Goal: Task Accomplishment & Management: Complete application form

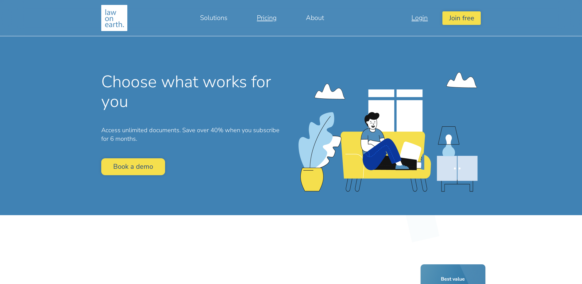
click at [425, 18] on link "Login" at bounding box center [420, 17] width 46 height 15
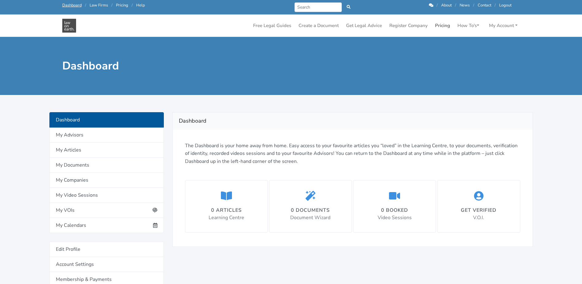
click at [443, 25] on link "Pricing" at bounding box center [443, 26] width 20 height 12
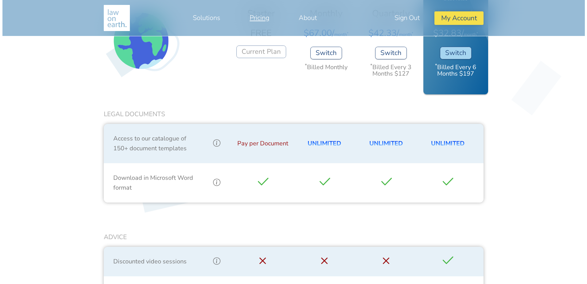
scroll to position [246, 0]
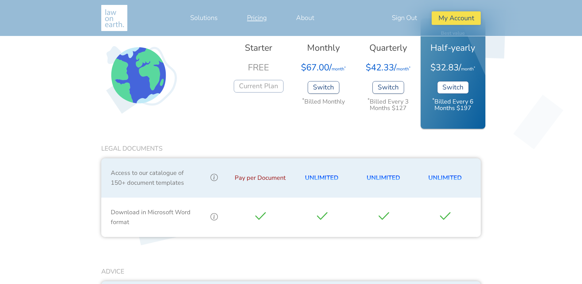
click at [455, 84] on button "Switch" at bounding box center [453, 87] width 32 height 13
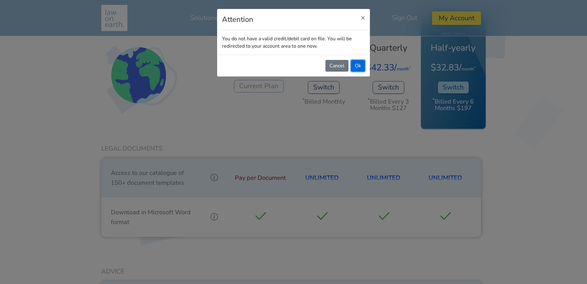
click at [355, 62] on button "Ok" at bounding box center [358, 66] width 14 height 12
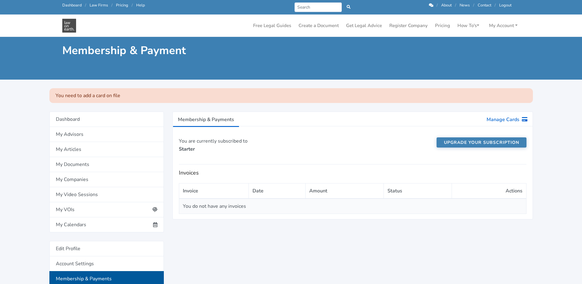
scroll to position [61, 0]
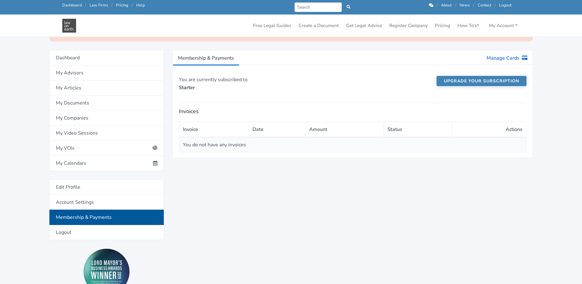
drag, startPoint x: 454, startPoint y: 80, endPoint x: 419, endPoint y: 82, distance: 35.1
click at [454, 80] on link "Upgrade your subscription" at bounding box center [482, 81] width 90 height 10
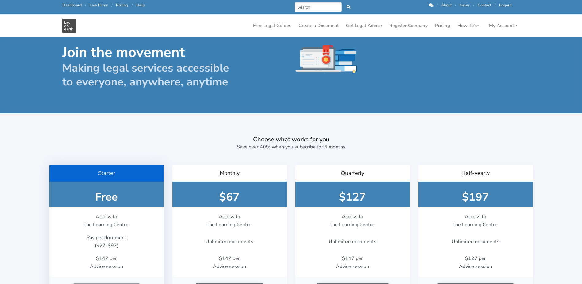
scroll to position [184, 0]
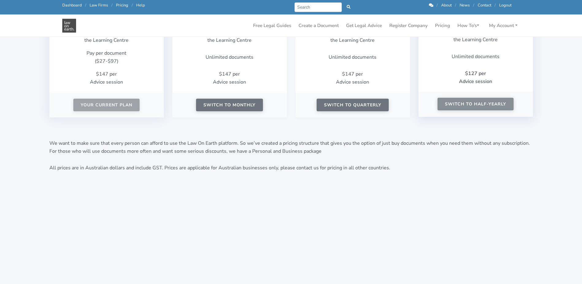
drag, startPoint x: 0, startPoint y: 0, endPoint x: 467, endPoint y: 103, distance: 478.1
click at [467, 103] on button "Switch to Half-yearly" at bounding box center [476, 104] width 76 height 13
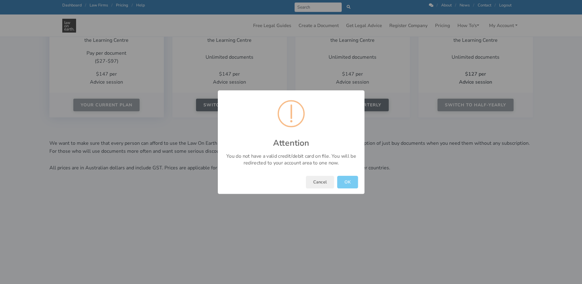
click at [349, 184] on button "OK" at bounding box center [347, 182] width 21 height 13
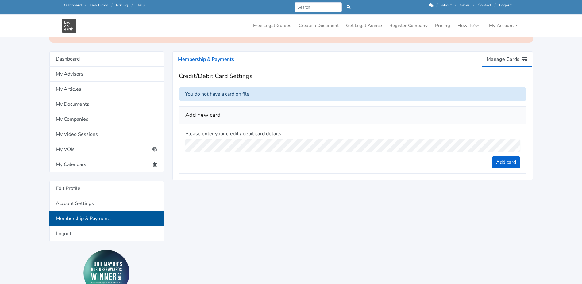
scroll to position [61, 0]
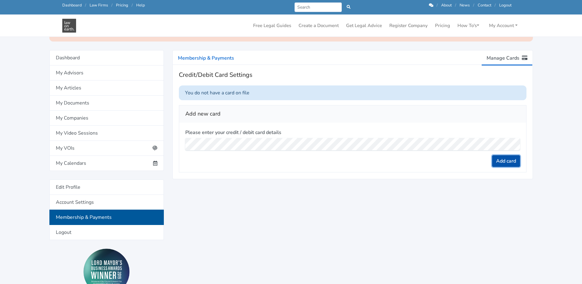
click at [513, 163] on button "Add card" at bounding box center [506, 161] width 28 height 12
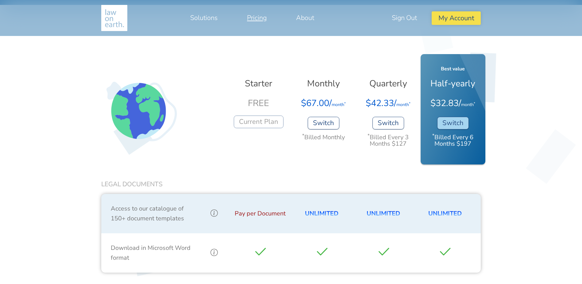
scroll to position [215, 0]
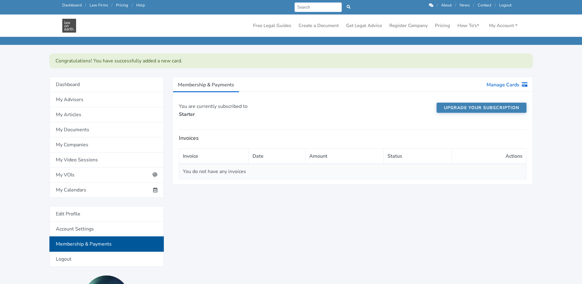
scroll to position [31, 0]
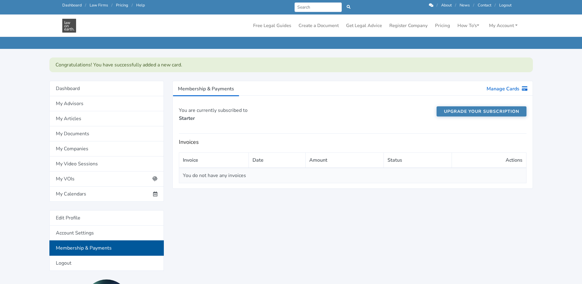
click at [471, 111] on link "Upgrade your subscription" at bounding box center [482, 111] width 90 height 10
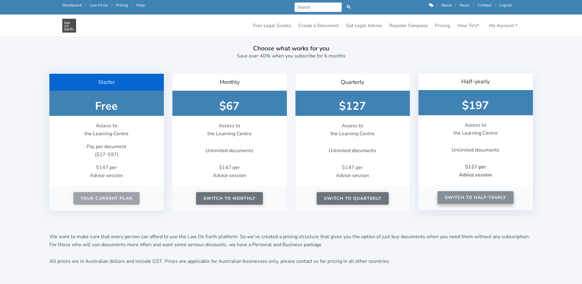
scroll to position [92, 0]
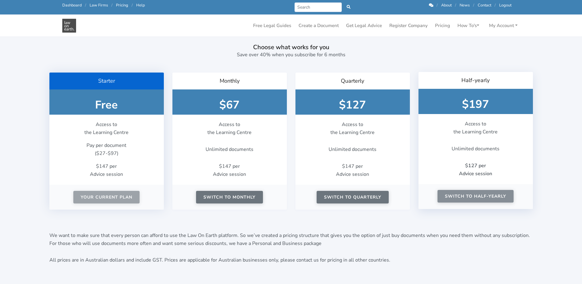
click at [482, 199] on button "Switch to Half-yearly" at bounding box center [476, 196] width 76 height 13
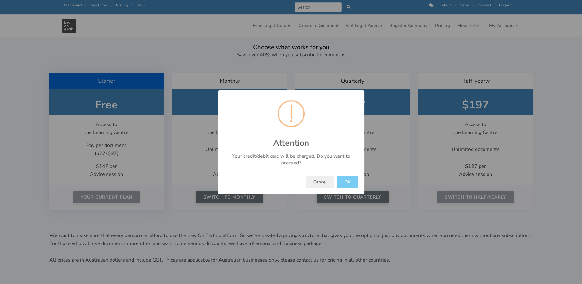
click at [346, 180] on button "OK" at bounding box center [347, 182] width 21 height 13
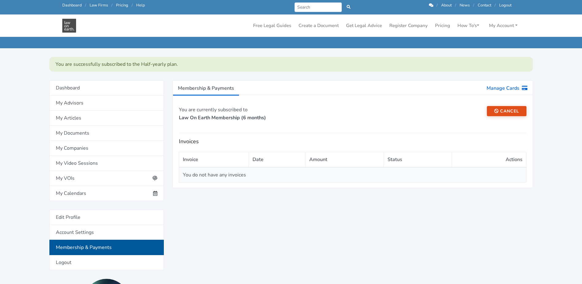
scroll to position [31, 0]
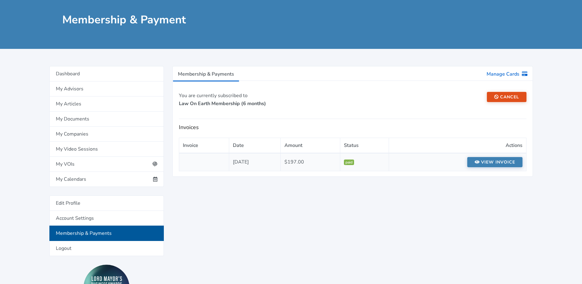
scroll to position [46, 0]
click at [76, 76] on link "Dashboard" at bounding box center [106, 73] width 114 height 15
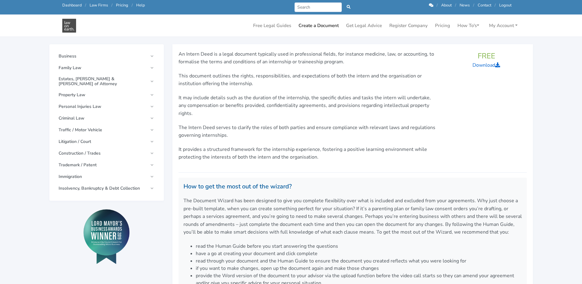
scroll to position [61, 0]
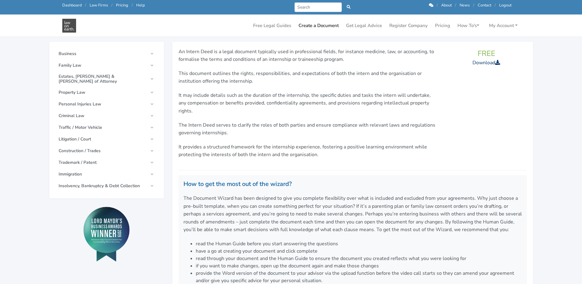
click at [487, 63] on link "Download" at bounding box center [487, 62] width 28 height 7
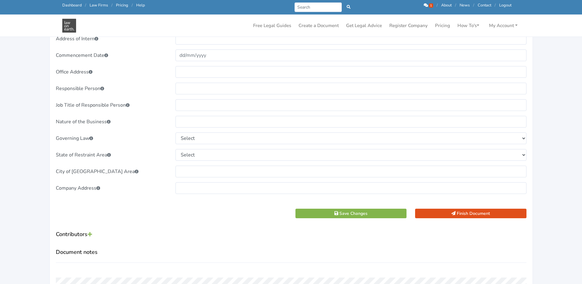
scroll to position [307, 0]
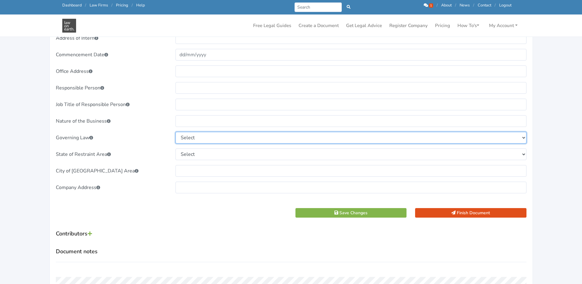
click at [185, 140] on select "Select New South Wales Victoria Queensland Tasmania South Australia Western Aus…" at bounding box center [351, 138] width 351 height 12
select select "[GEOGRAPHIC_DATA]"
click at [176, 132] on select "Select New South Wales Victoria Queensland Tasmania South Australia Western Aus…" at bounding box center [351, 138] width 351 height 12
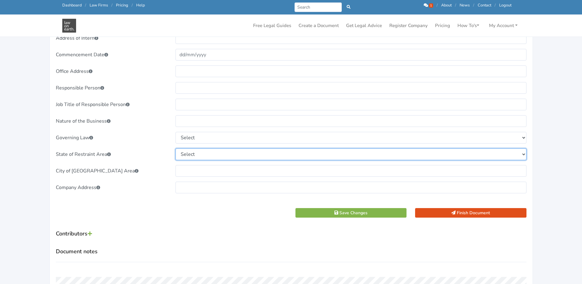
click at [185, 156] on select "Select New South Wales Victoria Queensland Tasmania South Australia Western Aus…" at bounding box center [351, 154] width 351 height 12
select select "Queensland"
click at [176, 148] on select "Select New South Wales Victoria Queensland Tasmania South Australia Western Aus…" at bounding box center [351, 154] width 351 height 12
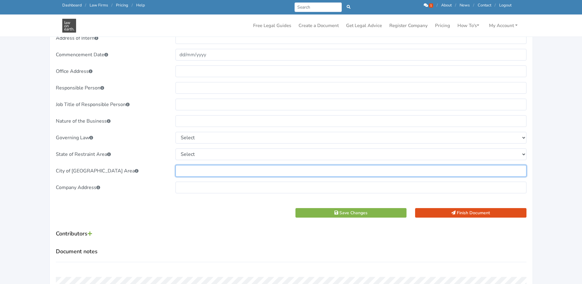
click at [197, 167] on input "text" at bounding box center [351, 171] width 351 height 12
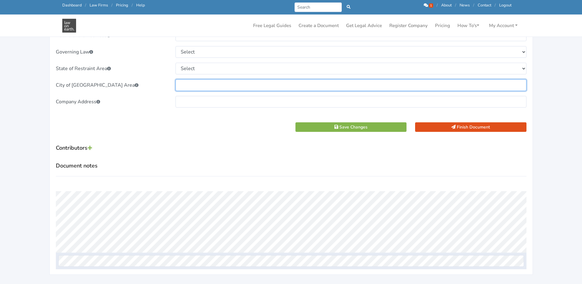
scroll to position [399, 0]
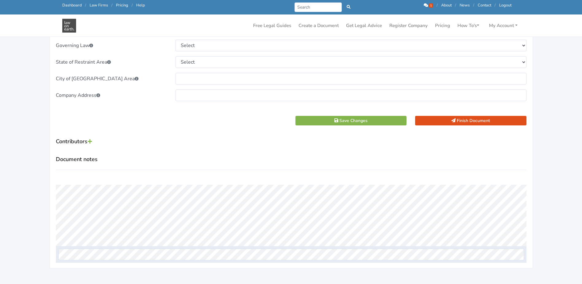
click at [90, 139] on icon at bounding box center [90, 141] width 4 height 5
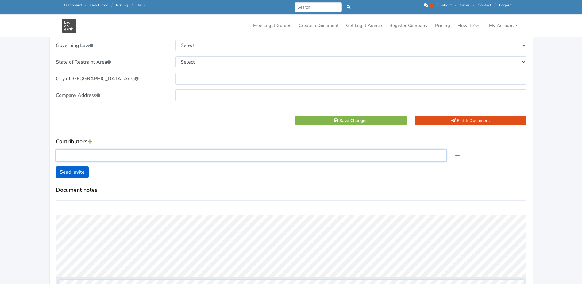
click at [81, 153] on input "text" at bounding box center [251, 155] width 391 height 12
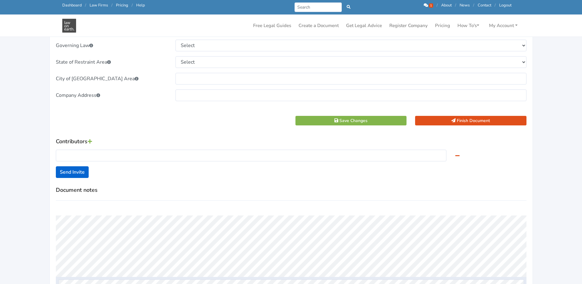
click at [457, 156] on icon at bounding box center [457, 155] width 4 height 5
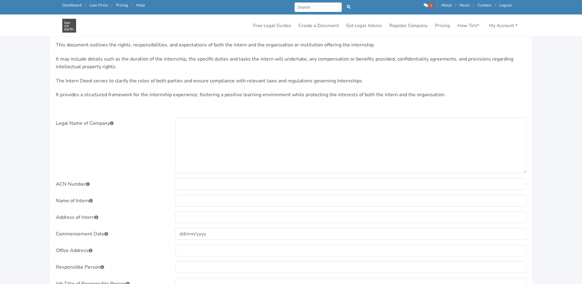
scroll to position [153, 0]
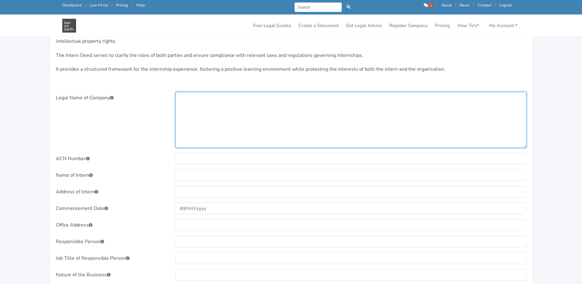
click at [189, 114] on textarea at bounding box center [351, 120] width 351 height 56
type textarea "BizGuard Pty Ltd"
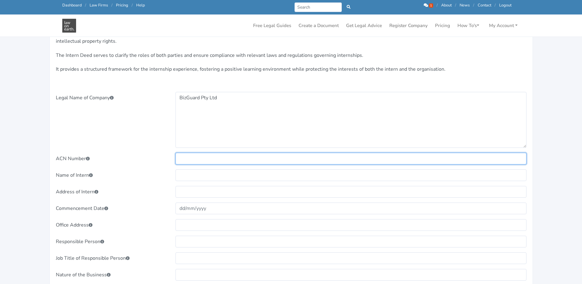
paste input "674 969 521"
type input "674 969 521"
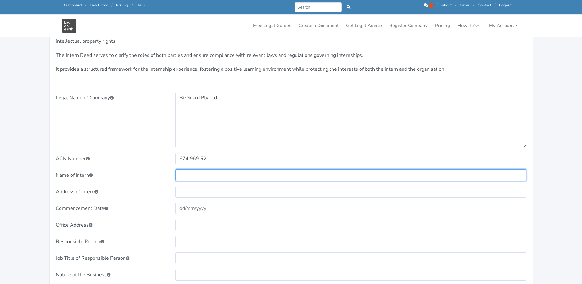
click at [188, 177] on input "text" at bounding box center [351, 175] width 351 height 12
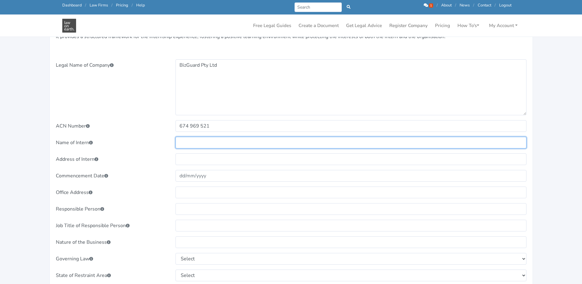
scroll to position [215, 0]
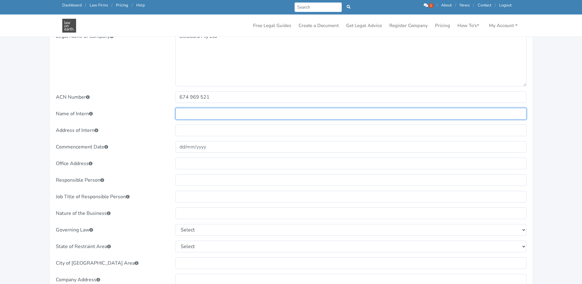
paste input "SANGAMITHRA VALLUVAMANI"
type input "Sangamithra Valluvamani (Sam)"
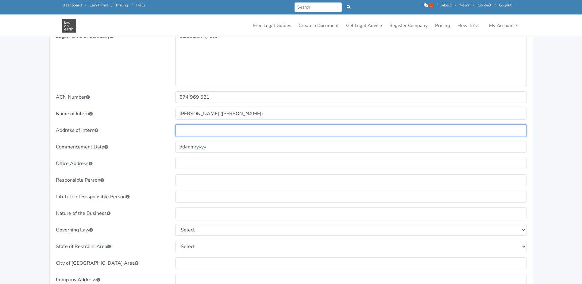
click at [211, 129] on input "text" at bounding box center [351, 130] width 351 height 12
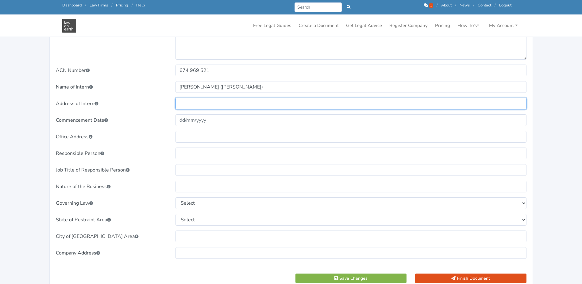
scroll to position [246, 0]
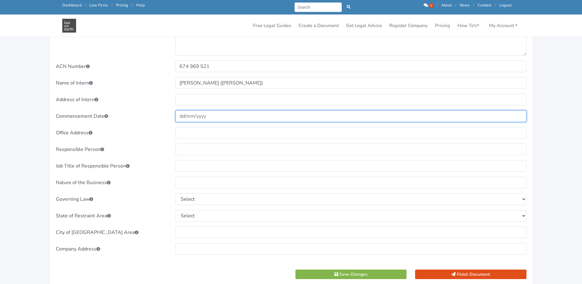
click at [180, 118] on input "text" at bounding box center [351, 116] width 351 height 12
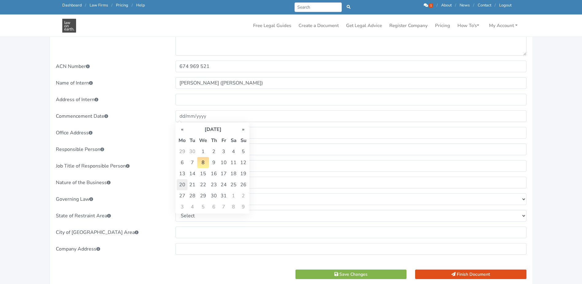
click at [184, 185] on td "20" at bounding box center [182, 184] width 11 height 11
type input "20/10/2025"
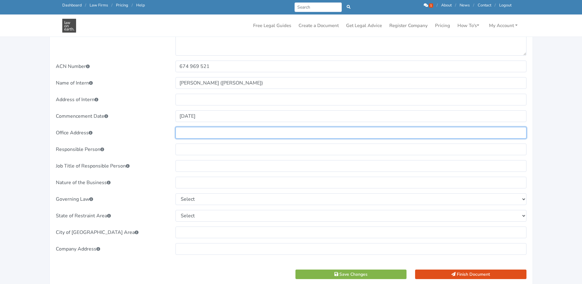
click at [192, 135] on input "text" at bounding box center [351, 133] width 351 height 12
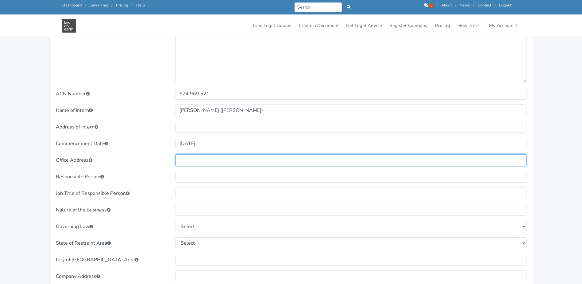
scroll to position [215, 0]
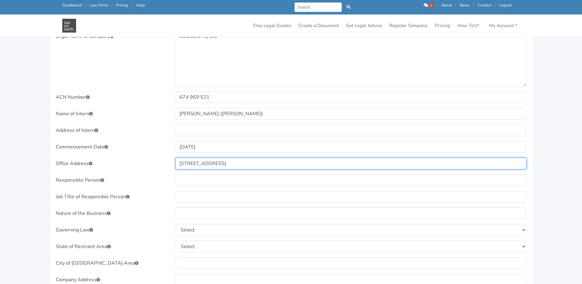
type input "169 Brisbane Street, Ipswich QLD 4305"
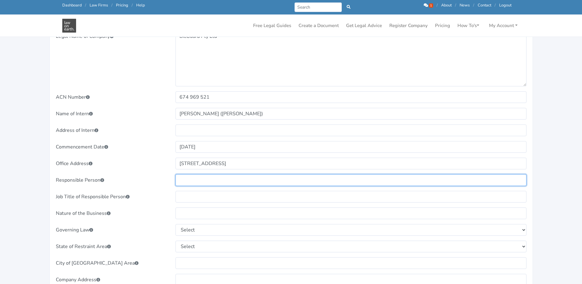
click at [223, 174] on input "text" at bounding box center [351, 180] width 351 height 12
type input "[PERSON_NAME]"
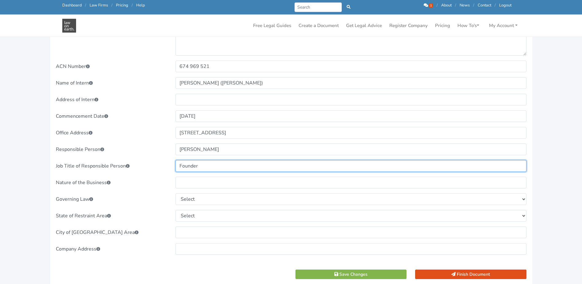
scroll to position [276, 0]
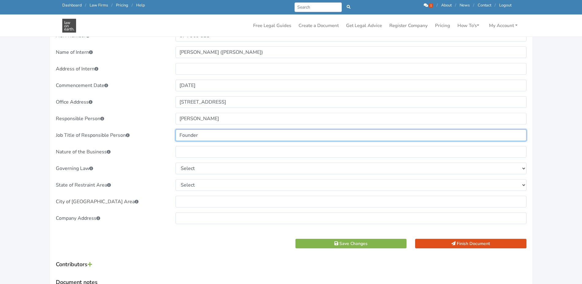
type input "Founder"
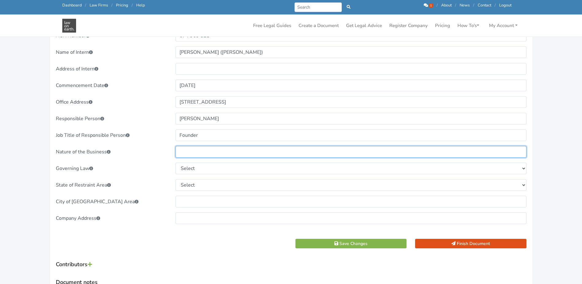
click at [192, 150] on input "text" at bounding box center [351, 152] width 351 height 12
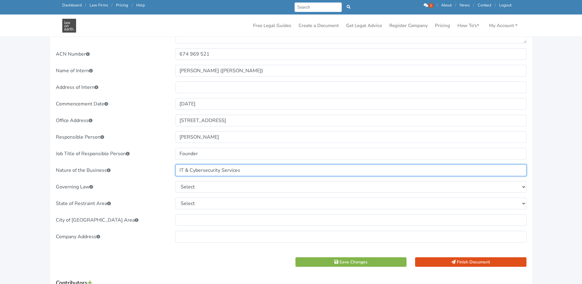
scroll to position [246, 0]
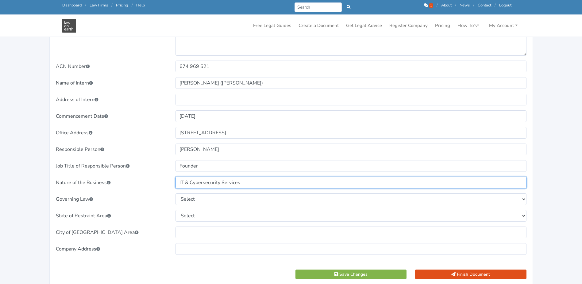
type input "IT & Cybersecurity Services"
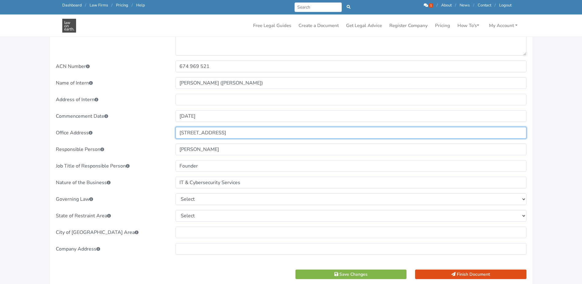
drag, startPoint x: 277, startPoint y: 134, endPoint x: 135, endPoint y: 131, distance: 142.1
click at [136, 131] on div "Office Address 169 Brisbane Street, Ipswich QLD 4305" at bounding box center [291, 133] width 479 height 12
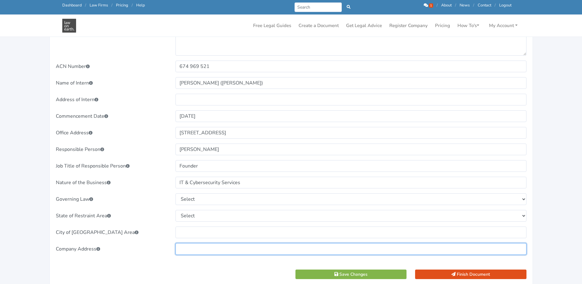
drag, startPoint x: 184, startPoint y: 250, endPoint x: 162, endPoint y: 241, distance: 24.1
click at [184, 250] on input "text" at bounding box center [351, 249] width 351 height 12
paste input "169 Brisbane Street, Ipswich QLD 4305"
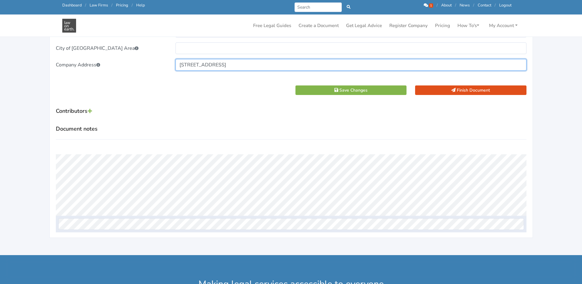
scroll to position [430, 0]
type input "169 Brisbane Street, Ipswich QLD 4305"
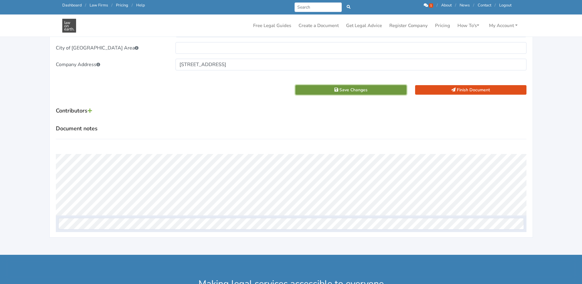
click at [354, 91] on button "Save Changes" at bounding box center [351, 90] width 111 height 10
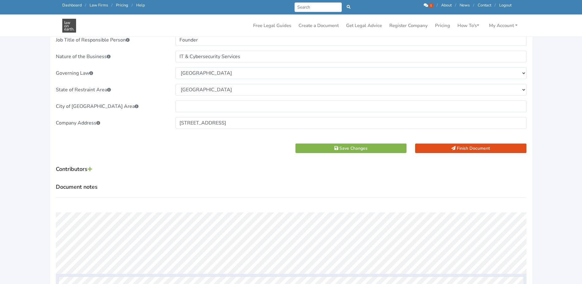
scroll to position [338, 0]
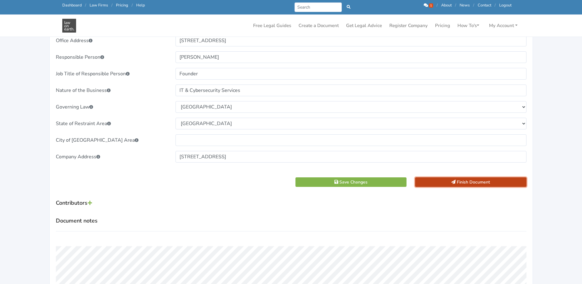
click at [474, 179] on button "Finish Document" at bounding box center [470, 182] width 111 height 10
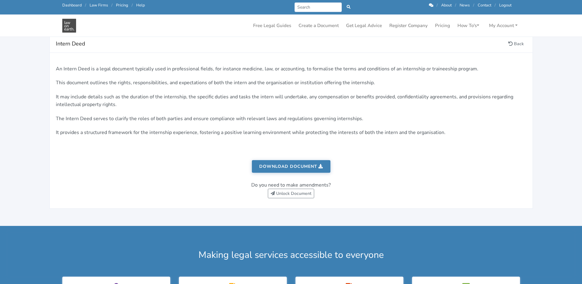
scroll to position [92, 0]
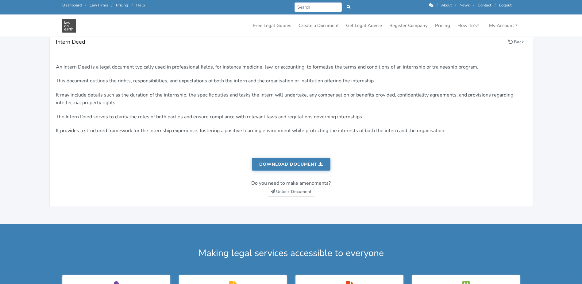
click at [289, 162] on link "Download document" at bounding box center [291, 164] width 79 height 13
drag, startPoint x: 345, startPoint y: 186, endPoint x: 359, endPoint y: 188, distance: 14.5
click at [345, 186] on div "Do you need to make amendments? Unlock Document" at bounding box center [291, 188] width 471 height 18
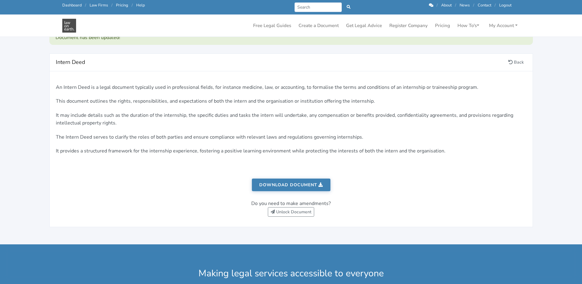
scroll to position [0, 0]
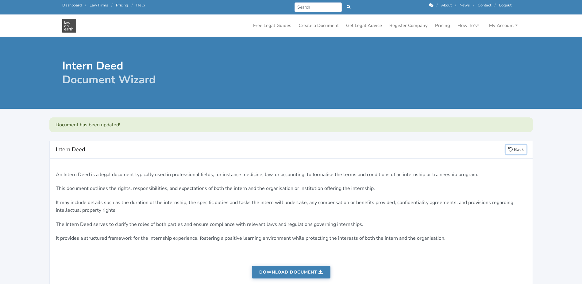
click at [516, 150] on link "Back" at bounding box center [516, 150] width 21 height 10
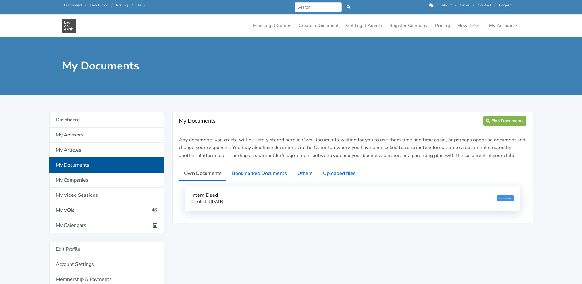
click at [250, 198] on div "Intern Deed Created at [DATE] Finished" at bounding box center [352, 198] width 335 height 25
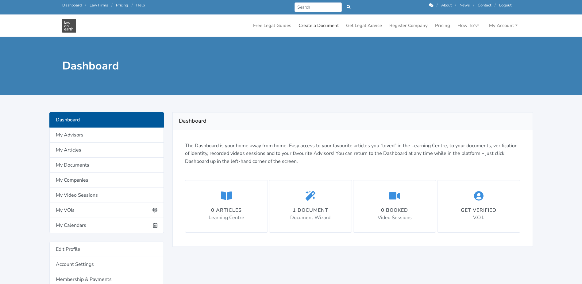
click at [315, 24] on link "Create a Document" at bounding box center [318, 26] width 45 height 12
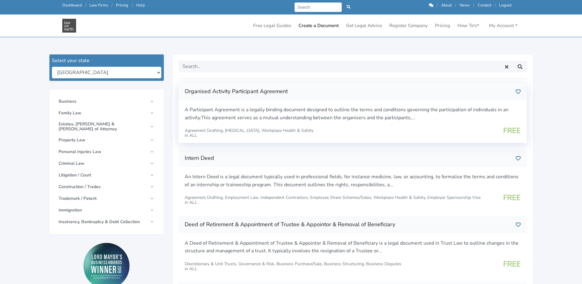
scroll to position [61, 0]
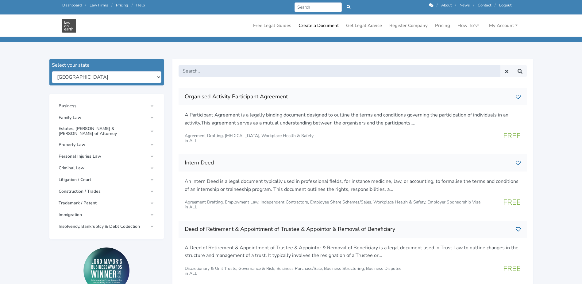
click at [220, 73] on input "text" at bounding box center [340, 71] width 322 height 12
type input "confidentiality"
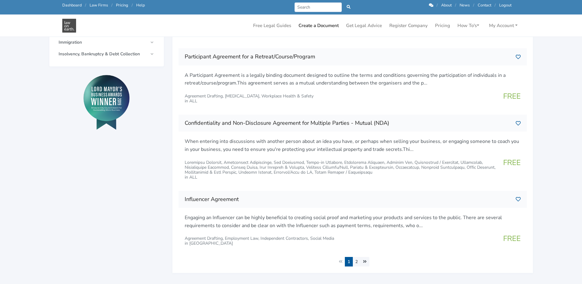
scroll to position [276, 0]
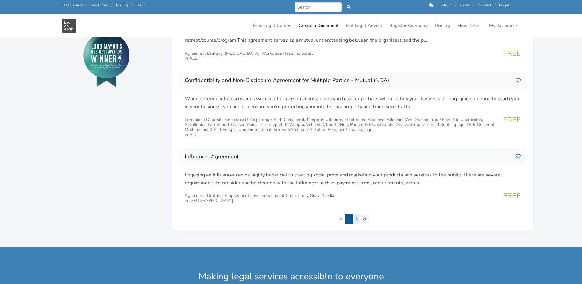
click at [357, 219] on link "2" at bounding box center [357, 219] width 8 height 10
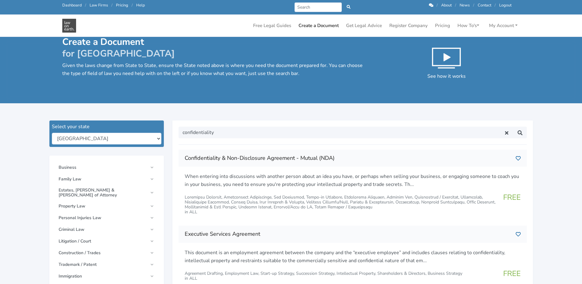
scroll to position [92, 0]
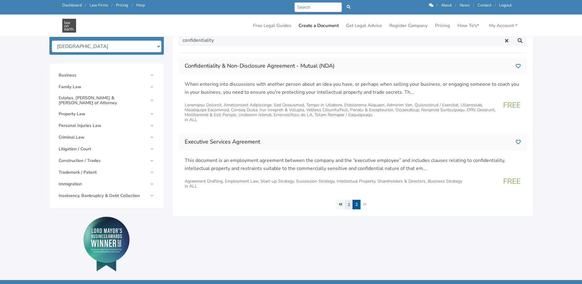
click at [348, 203] on link "1" at bounding box center [349, 204] width 8 height 10
click at [82, 76] on span "Business" at bounding box center [103, 75] width 89 height 5
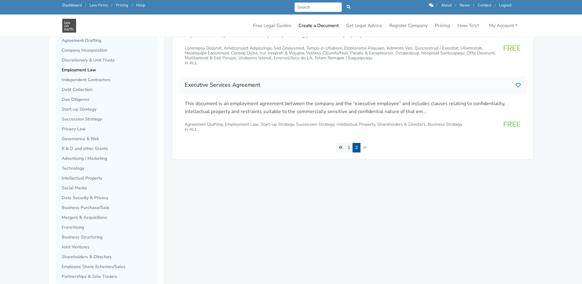
scroll to position [153, 0]
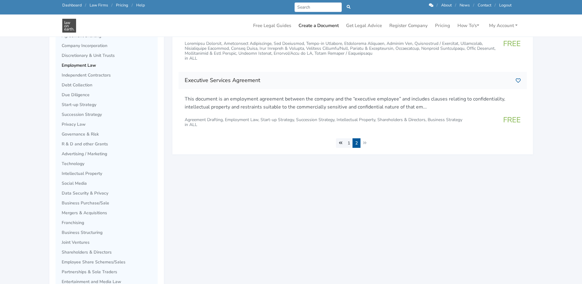
click at [88, 64] on span "Employment Law" at bounding box center [108, 65] width 93 height 5
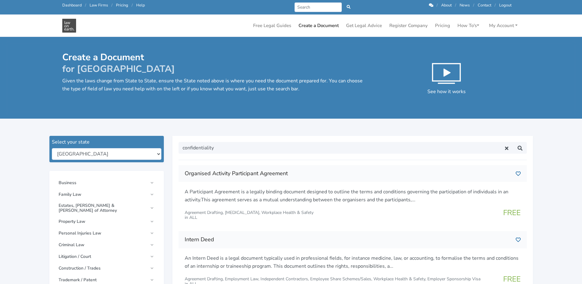
drag, startPoint x: 0, startPoint y: 0, endPoint x: 193, endPoint y: 153, distance: 245.8
click at [193, 153] on input "confidentiality" at bounding box center [340, 148] width 322 height 12
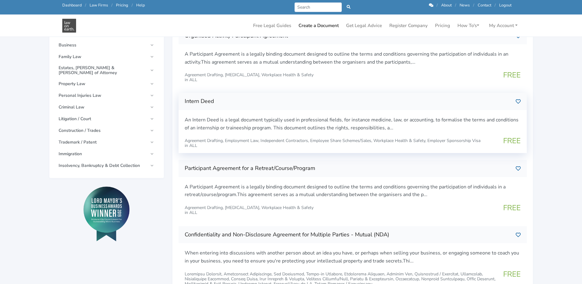
scroll to position [61, 0]
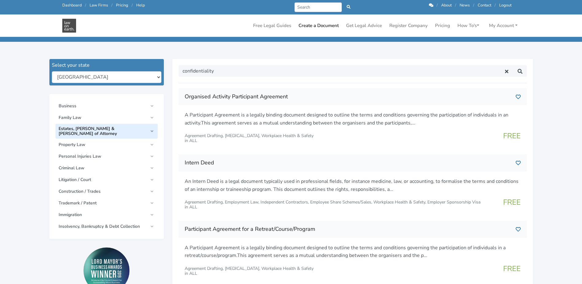
click at [149, 126] on link "Estates, [PERSON_NAME] & [PERSON_NAME] of Attorney" at bounding box center [107, 131] width 102 height 15
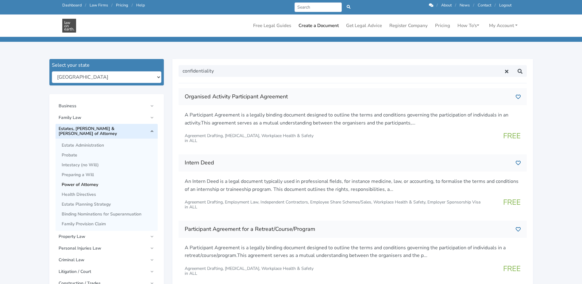
click at [86, 182] on span "Power of Attorney" at bounding box center [108, 184] width 93 height 5
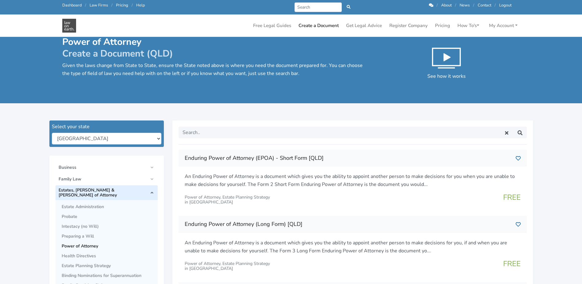
scroll to position [92, 0]
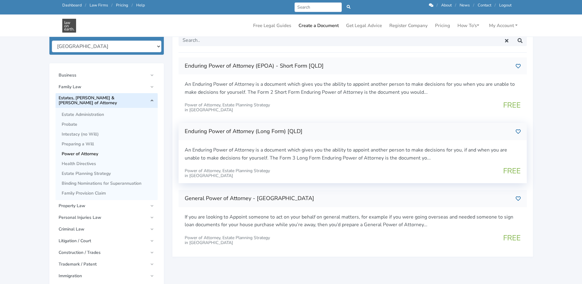
click at [350, 160] on p "An Enduring Power of Attorney is a document which gives you the ability to appo…" at bounding box center [353, 154] width 336 height 16
drag, startPoint x: 247, startPoint y: 38, endPoint x: 167, endPoint y: 68, distance: 85.4
click at [167, 68] on div "Select your state New South Wales Queensland South Australia Tasmania Victoria …" at bounding box center [106, 195] width 123 height 335
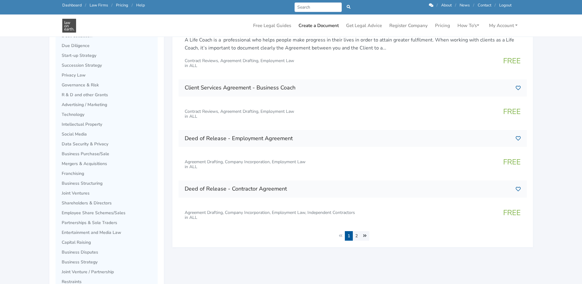
scroll to position [215, 0]
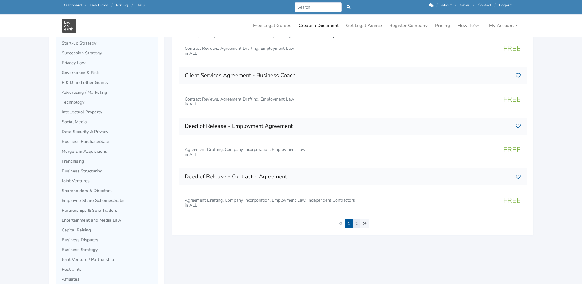
click at [355, 223] on link "2" at bounding box center [357, 224] width 8 height 10
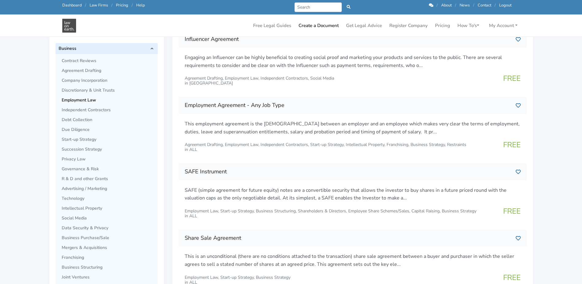
scroll to position [123, 0]
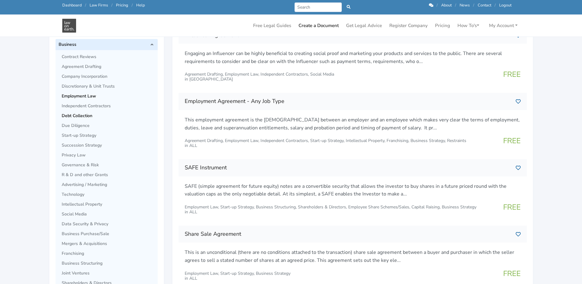
click at [69, 116] on span "Debt Collection" at bounding box center [108, 115] width 93 height 5
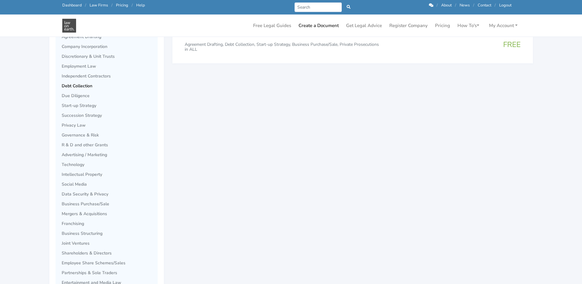
scroll to position [153, 0]
click at [91, 103] on span "Start-up Strategy" at bounding box center [108, 104] width 93 height 5
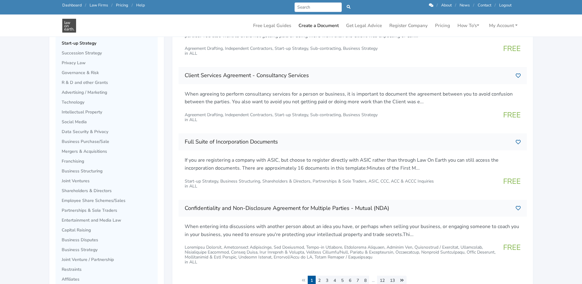
scroll to position [184, 0]
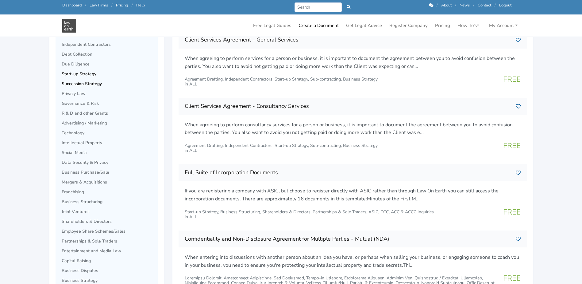
click at [91, 86] on span "Succession Strategy" at bounding box center [108, 83] width 93 height 5
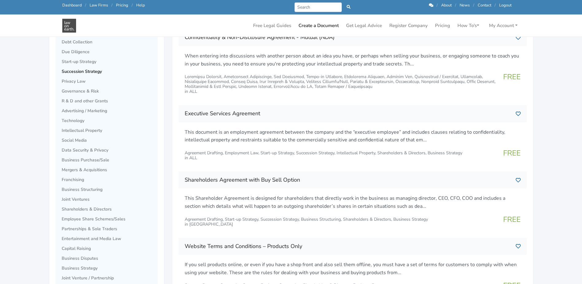
scroll to position [215, 0]
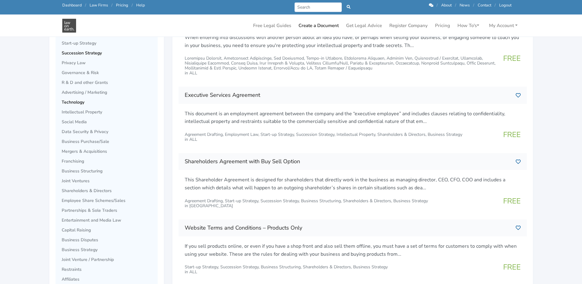
click at [74, 102] on span "Technology" at bounding box center [108, 102] width 93 height 5
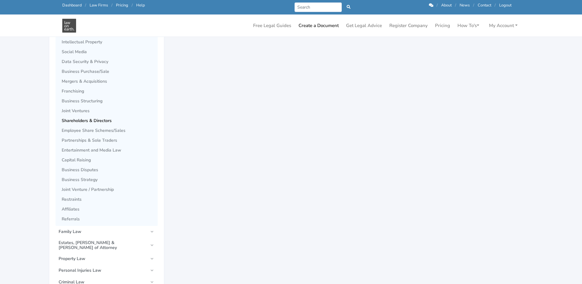
scroll to position [307, 0]
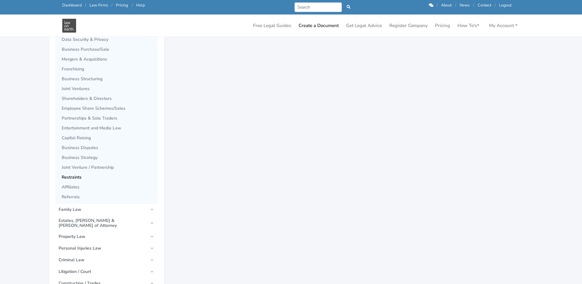
click at [70, 177] on span "Restraints" at bounding box center [108, 177] width 93 height 5
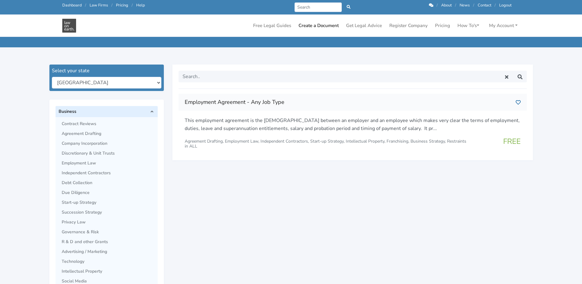
scroll to position [61, 0]
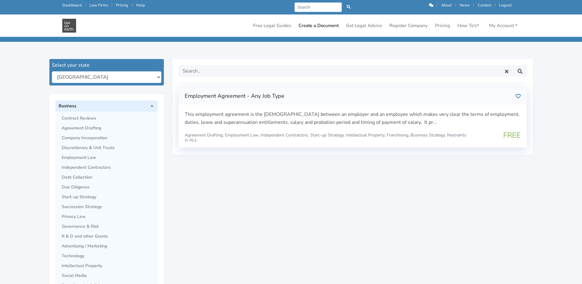
click at [353, 120] on p "This employment agreement is the contract between an employer and an employee w…" at bounding box center [353, 118] width 336 height 16
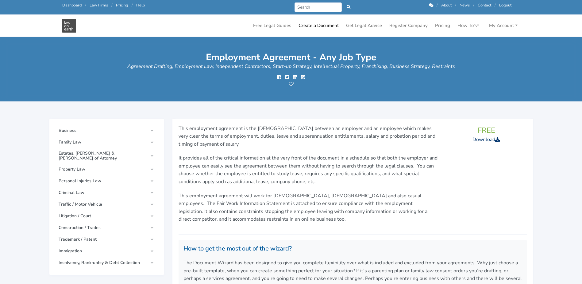
click at [489, 141] on link "Download" at bounding box center [487, 139] width 28 height 7
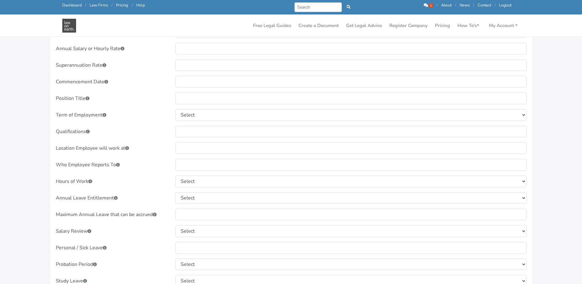
scroll to position [246, 0]
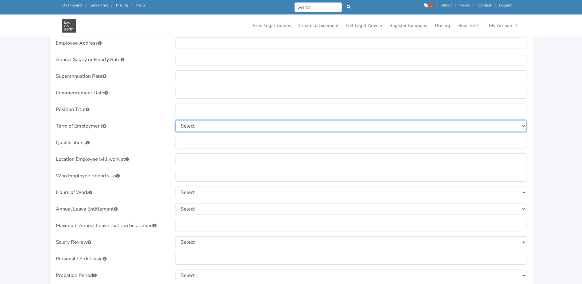
click at [216, 128] on select "Select Full Time Part-Time Casual" at bounding box center [351, 126] width 351 height 12
select select "Part-Time"
click at [176, 120] on select "Select Full Time Part-Time Casual" at bounding box center [351, 126] width 351 height 12
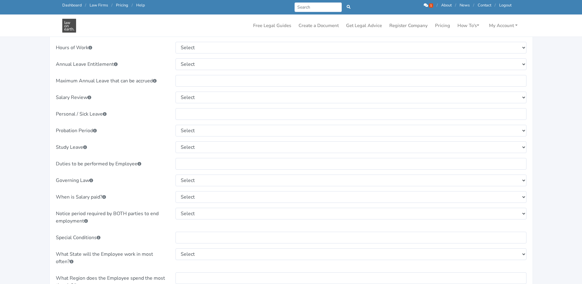
scroll to position [368, 0]
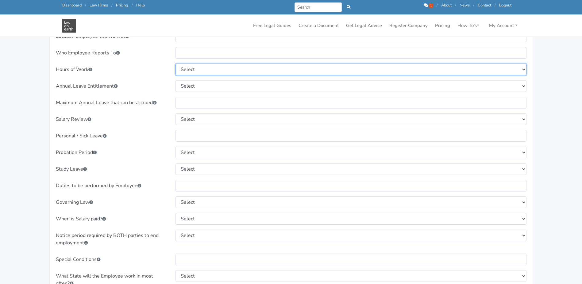
click at [187, 70] on select "Select [DATE] to [DATE] 8:00am to 5:00pm [DATE] to [DATE] 8:30am to 5:30pm [DAT…" at bounding box center [351, 70] width 351 height 12
select select "[DATE] to [DATE] 8:30am to 5:30pm"
click at [176, 64] on select "Select [DATE] to [DATE] 8:00am to 5:00pm [DATE] to [DATE] 8:30am to 5:30pm [DAT…" at bounding box center [351, 70] width 351 height 12
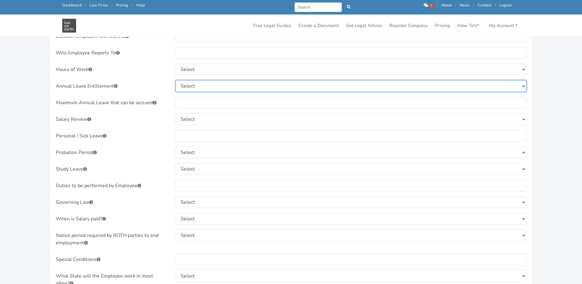
click at [182, 87] on select "Select 4 weeks based on Full Time 2 weeks based on 2.5 days a week Part-Time No…" at bounding box center [351, 86] width 351 height 12
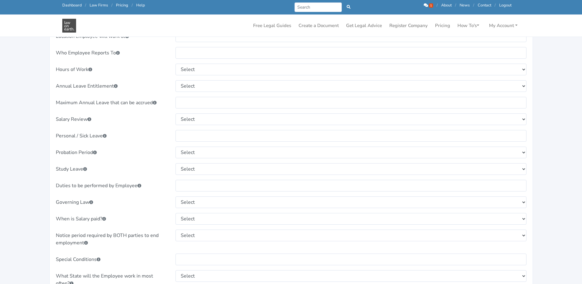
drag, startPoint x: 149, startPoint y: 73, endPoint x: 144, endPoint y: 74, distance: 5.3
click at [149, 73] on div "Hours of Work" at bounding box center [112, 70] width 120 height 12
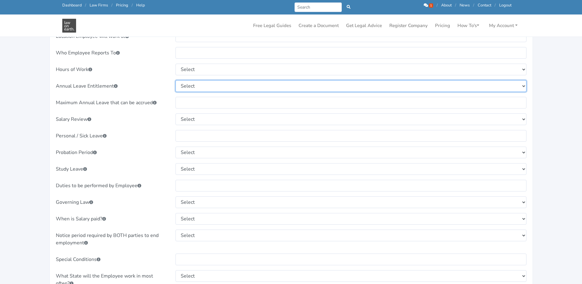
click at [187, 91] on select "Select 4 weeks based on Full Time 2 weeks based on 2.5 days a week Part-Time No…" at bounding box center [351, 86] width 351 height 12
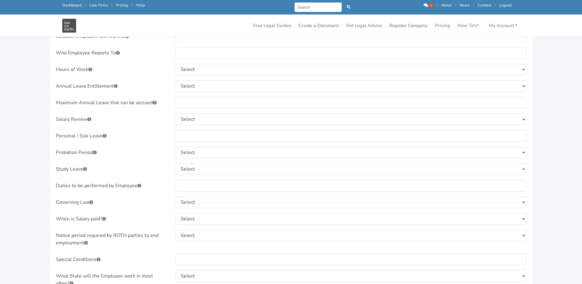
click at [152, 81] on div "Annual Leave Entitlement" at bounding box center [112, 86] width 120 height 12
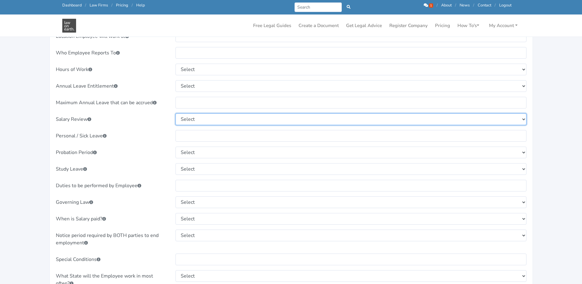
click at [180, 119] on select "Select Annually from the Commencement Date Each 6 months from the Commencement …" at bounding box center [351, 119] width 351 height 12
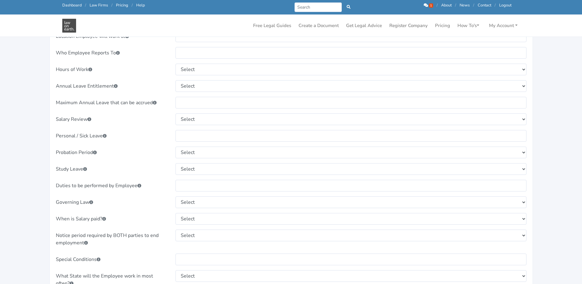
click at [149, 120] on div "Salary Review" at bounding box center [112, 119] width 120 height 12
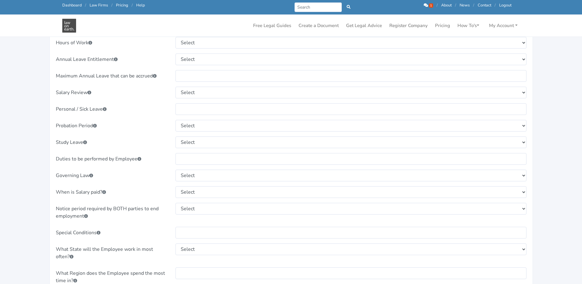
scroll to position [399, 0]
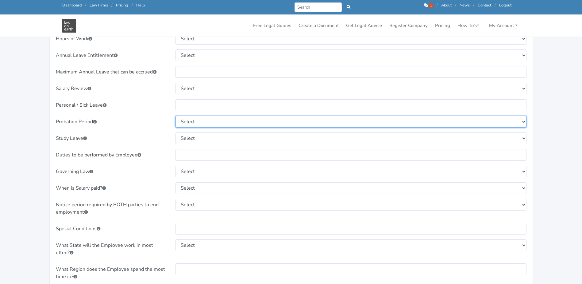
click at [196, 122] on select "Select 3 months 6 months" at bounding box center [351, 122] width 351 height 12
drag, startPoint x: 146, startPoint y: 122, endPoint x: 138, endPoint y: 122, distance: 7.7
click at [145, 122] on div "Probation Period" at bounding box center [112, 122] width 120 height 12
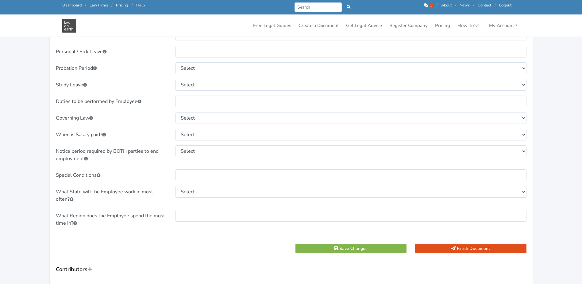
scroll to position [460, 0]
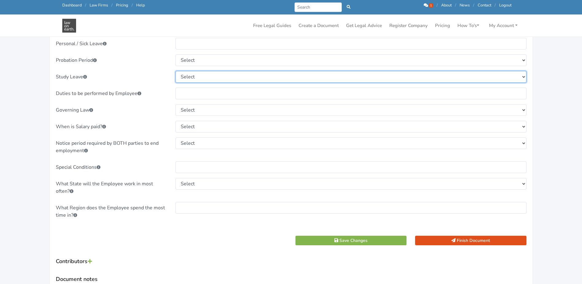
click at [191, 75] on select "Select Study Leave not offered One day per subject for study and one day for th…" at bounding box center [351, 77] width 351 height 12
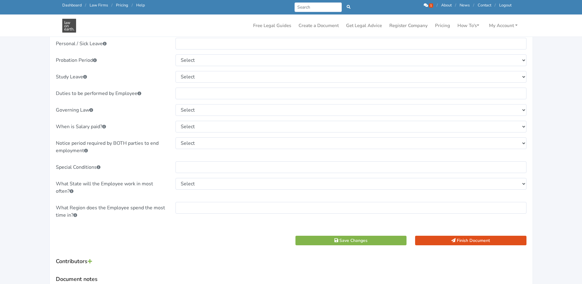
click at [156, 74] on div "Study Leave" at bounding box center [112, 77] width 120 height 12
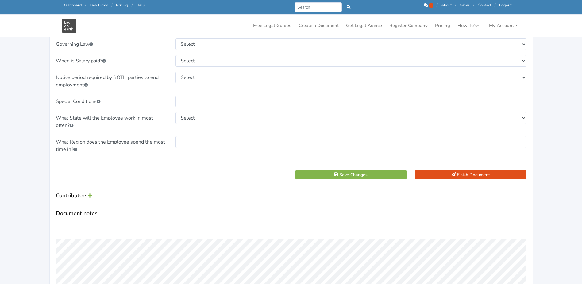
scroll to position [522, 0]
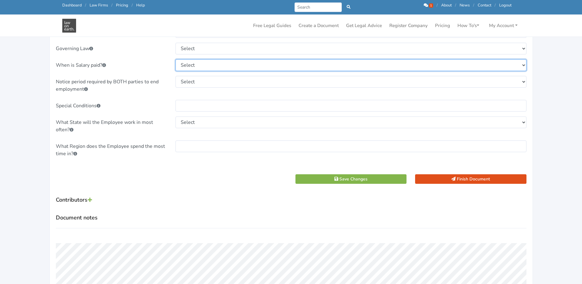
click at [194, 67] on select "Select Weekly in arrears Weekly partly in advance, partly in arrears Fortnightl…" at bounding box center [351, 65] width 351 height 12
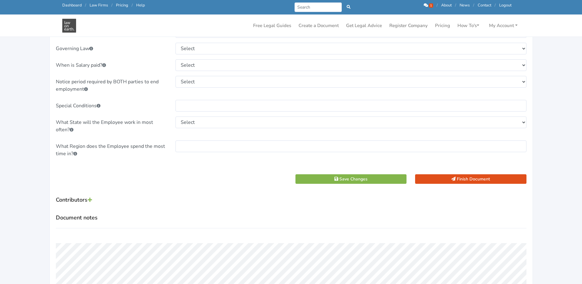
click at [153, 66] on div "When is Salary paid?" at bounding box center [112, 65] width 120 height 12
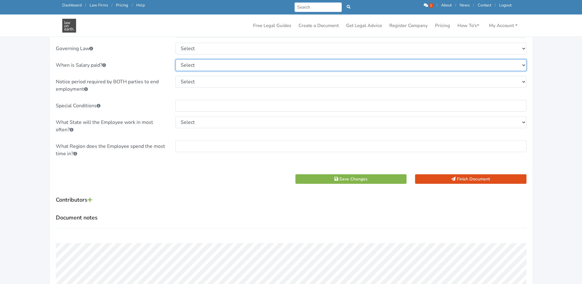
click at [190, 65] on select "Select Weekly in arrears Weekly partly in advance, partly in arrears Fortnightl…" at bounding box center [351, 65] width 351 height 12
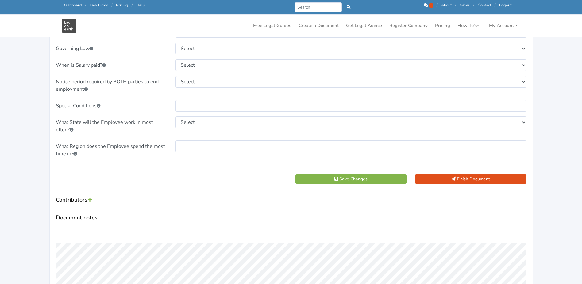
click at [153, 68] on div "When is Salary paid?" at bounding box center [112, 65] width 120 height 12
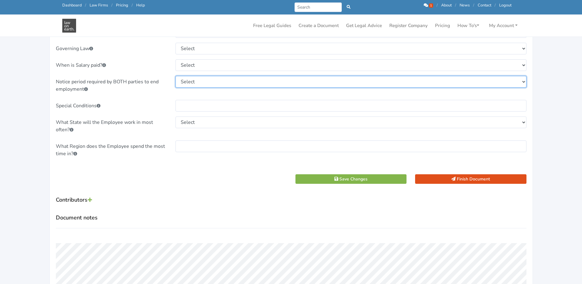
click at [188, 83] on select "Select 1 week in initial 12 month period, and then 2 weeks thereafter 1 week in…" at bounding box center [351, 82] width 351 height 12
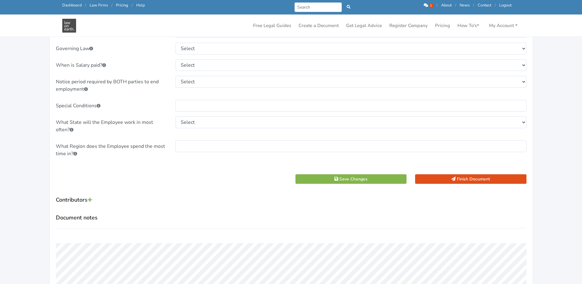
drag, startPoint x: 158, startPoint y: 91, endPoint x: 145, endPoint y: 90, distance: 12.6
click at [157, 91] on div "Notice period required by BOTH parties to end employment" at bounding box center [112, 85] width 120 height 19
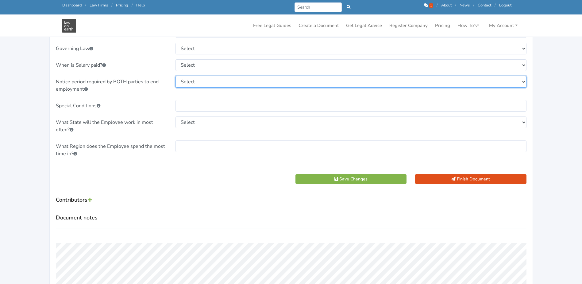
click at [195, 82] on select "Select 1 week in initial 12 month period, and then 2 weeks thereafter 1 week in…" at bounding box center [351, 82] width 351 height 12
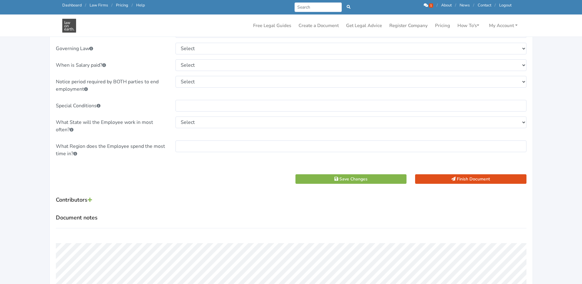
click at [141, 85] on div "Notice period required by BOTH parties to end employment" at bounding box center [112, 85] width 120 height 19
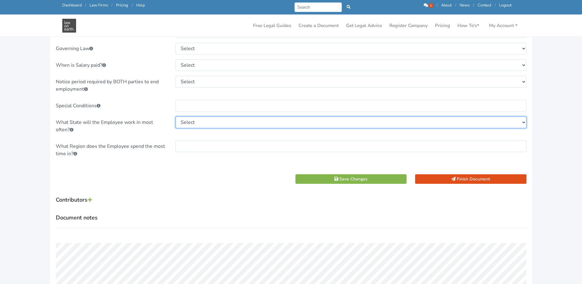
click at [192, 122] on select "Select [GEOGRAPHIC_DATA] [GEOGRAPHIC_DATA] [GEOGRAPHIC_DATA] [GEOGRAPHIC_DATA] …" at bounding box center [351, 122] width 351 height 12
select select "[GEOGRAPHIC_DATA]"
click at [176, 116] on select "Select [GEOGRAPHIC_DATA] [GEOGRAPHIC_DATA] [GEOGRAPHIC_DATA] [GEOGRAPHIC_DATA] …" at bounding box center [351, 122] width 351 height 12
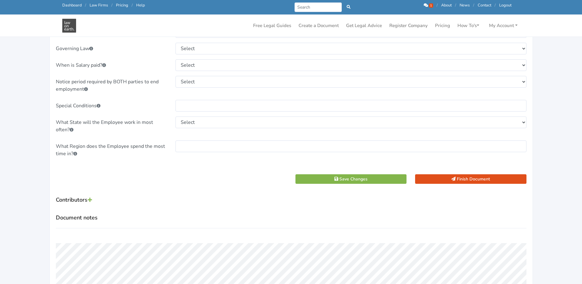
click at [143, 149] on div "What Region does the Employee spend the most time in?" at bounding box center [112, 149] width 120 height 19
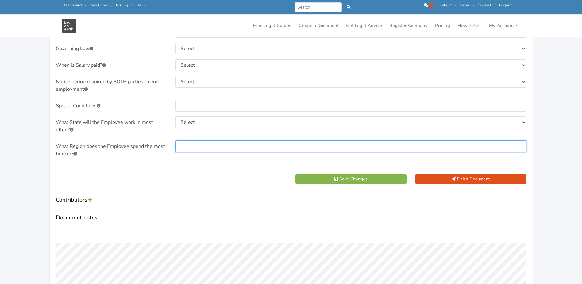
click at [191, 149] on input "text" at bounding box center [351, 146] width 351 height 12
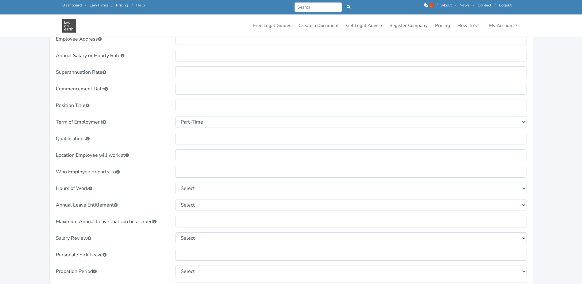
scroll to position [61, 0]
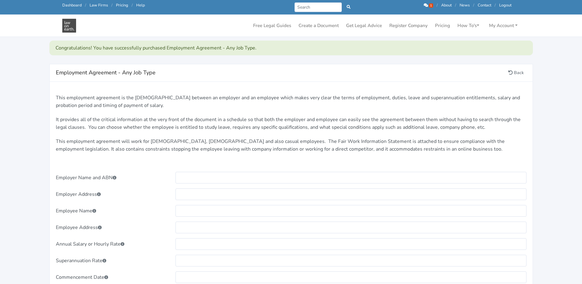
click at [164, 108] on p "This employment agreement is the [DEMOGRAPHIC_DATA] between an employer and an …" at bounding box center [291, 102] width 471 height 16
